Goal: Task Accomplishment & Management: Manage account settings

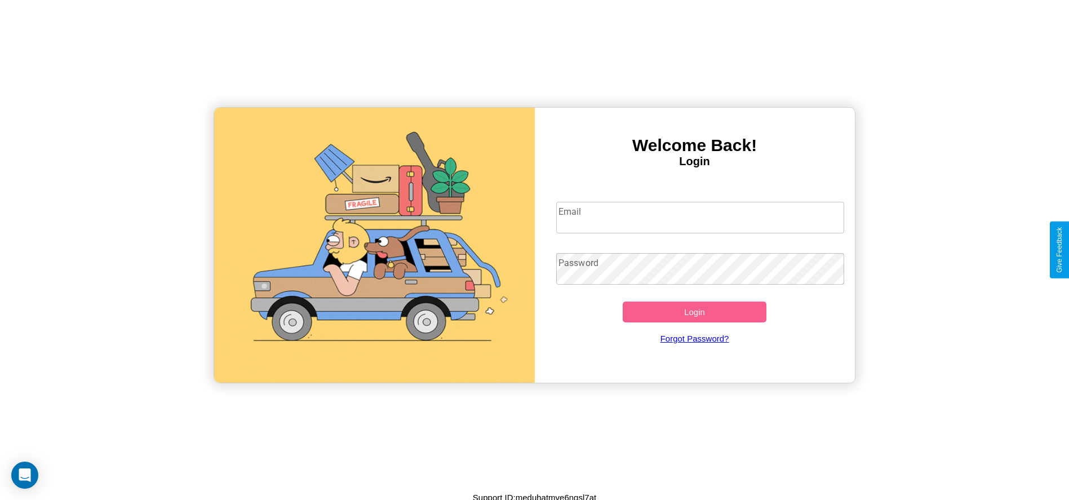
click at [700, 217] on input "Email" at bounding box center [700, 218] width 288 height 32
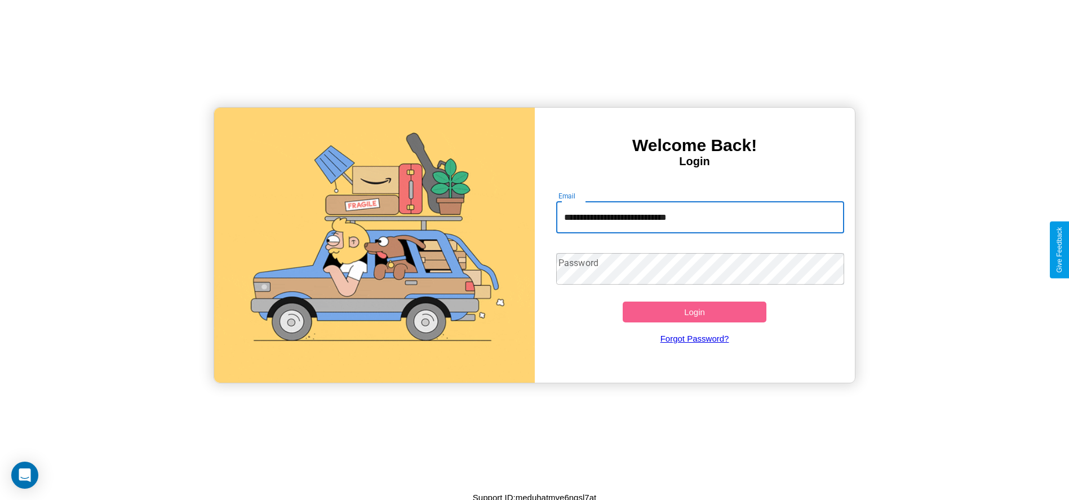
type input "**********"
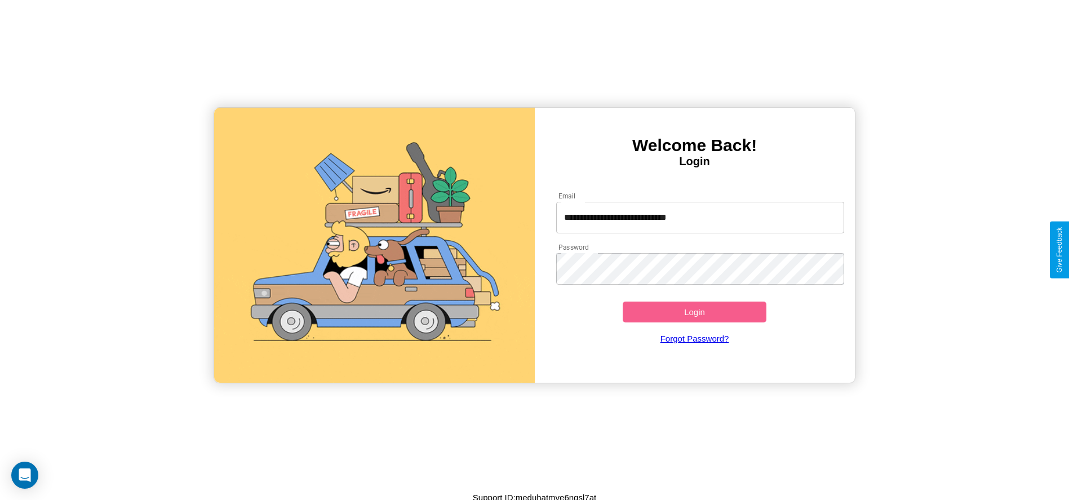
click at [695, 312] on button "Login" at bounding box center [695, 312] width 144 height 21
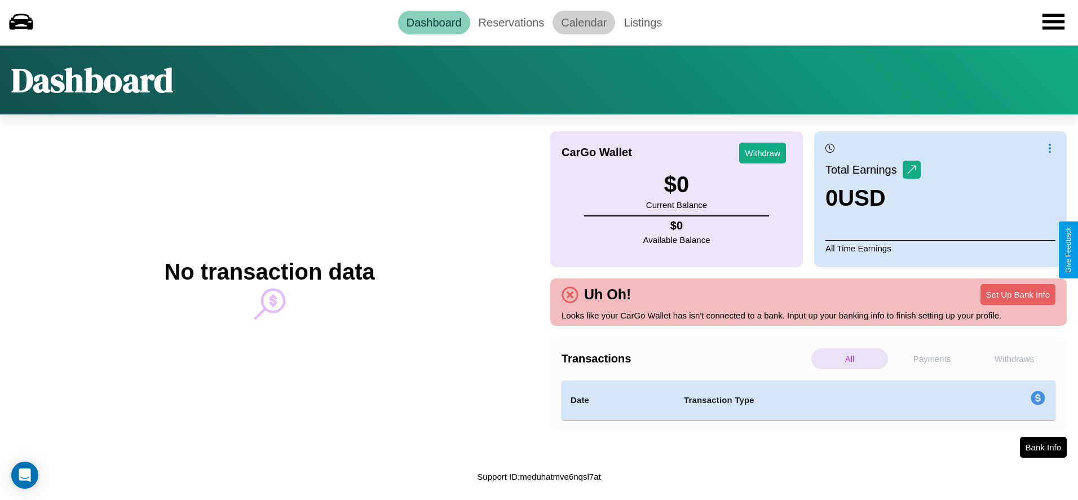
click at [583, 22] on link "Calendar" at bounding box center [583, 23] width 63 height 24
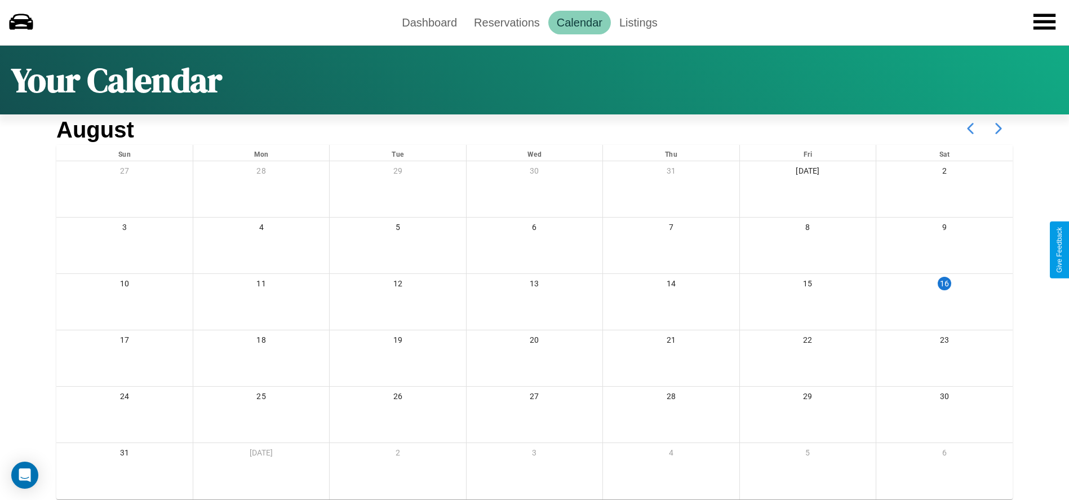
click at [999, 129] on icon at bounding box center [999, 128] width 28 height 28
click at [507, 22] on link "Reservations" at bounding box center [507, 23] width 83 height 24
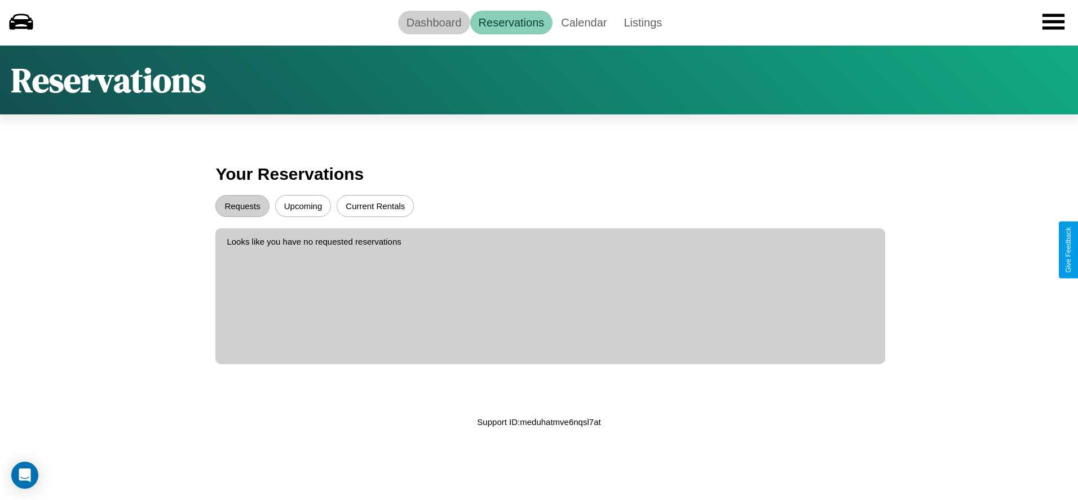
click at [434, 22] on link "Dashboard" at bounding box center [434, 23] width 72 height 24
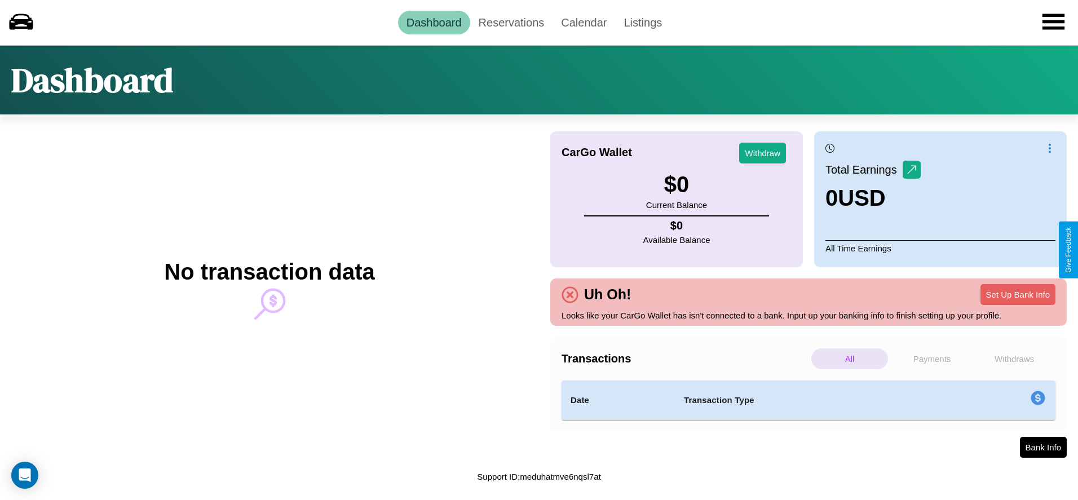
click at [932, 359] on p "Payments" at bounding box center [932, 358] width 77 height 21
click at [1014, 359] on p "Withdraws" at bounding box center [1014, 358] width 77 height 21
click at [932, 359] on p "Payments" at bounding box center [932, 358] width 77 height 21
click at [1018, 294] on button "Set Up Bank Info" at bounding box center [1017, 294] width 75 height 21
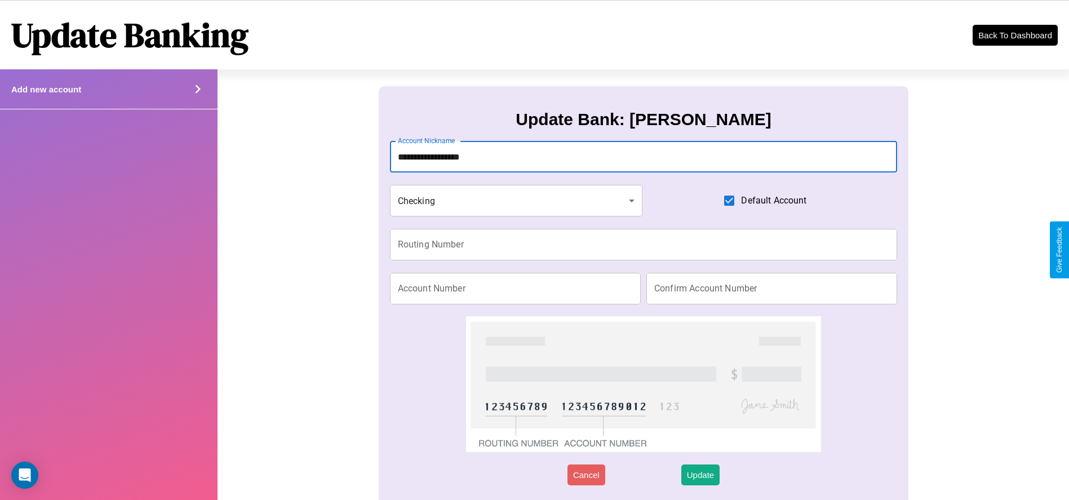
type input "**********"
